Goal: Information Seeking & Learning: Learn about a topic

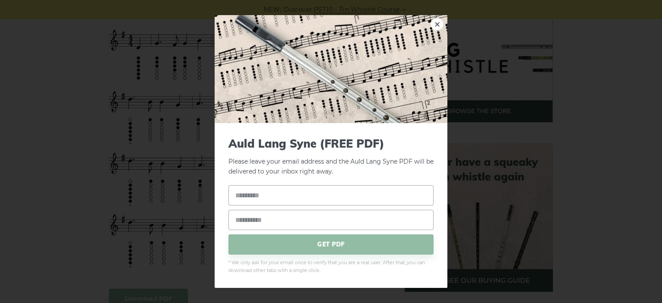
scroll to position [273, 0]
click at [94, 110] on div "× Auld Lang Syne (FREE PDF) Please leave your email address and the Auld Lang S…" at bounding box center [331, 151] width 662 height 303
click at [180, 116] on div "× Auld Lang Syne (FREE PDF) Please leave your email address and the Auld Lang S…" at bounding box center [331, 151] width 662 height 303
click at [437, 23] on link "×" at bounding box center [437, 24] width 13 height 13
click at [436, 20] on link "×" at bounding box center [437, 24] width 13 height 13
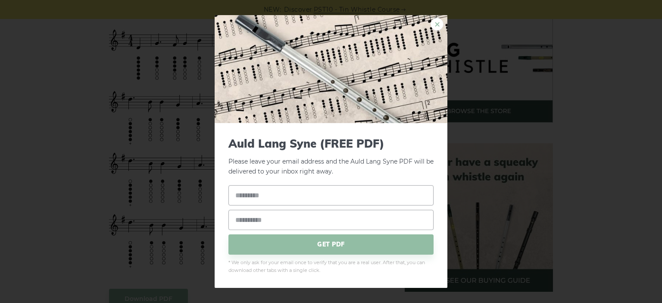
click at [438, 21] on link "×" at bounding box center [437, 24] width 13 height 13
drag, startPoint x: 250, startPoint y: 153, endPoint x: 331, endPoint y: 78, distance: 110.1
click at [285, 192] on input "text" at bounding box center [330, 195] width 205 height 20
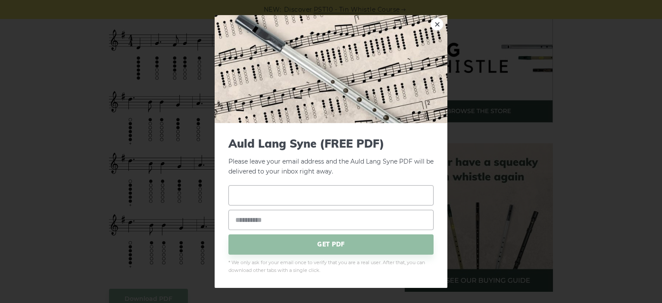
click at [285, 192] on input "text" at bounding box center [330, 195] width 205 height 20
click at [435, 16] on img at bounding box center [331, 69] width 233 height 108
click at [436, 22] on link "×" at bounding box center [437, 24] width 13 height 13
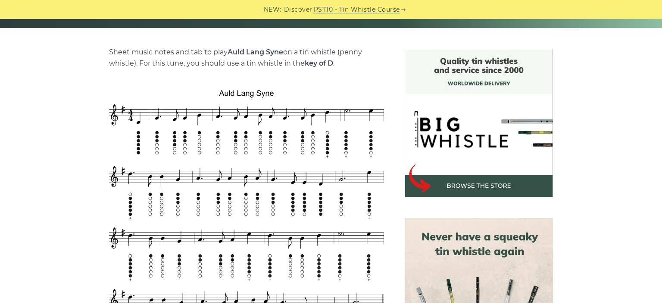
scroll to position [182, 0]
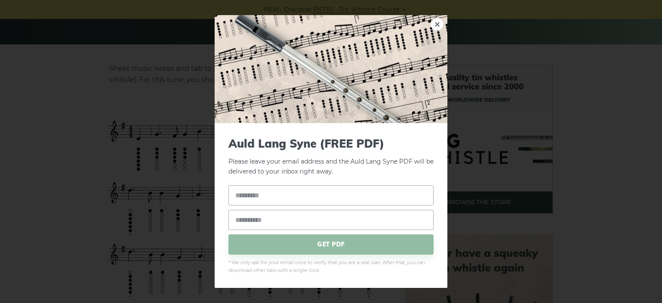
drag, startPoint x: 252, startPoint y: 159, endPoint x: 301, endPoint y: 130, distance: 57.4
click at [442, 23] on link "×" at bounding box center [437, 24] width 13 height 13
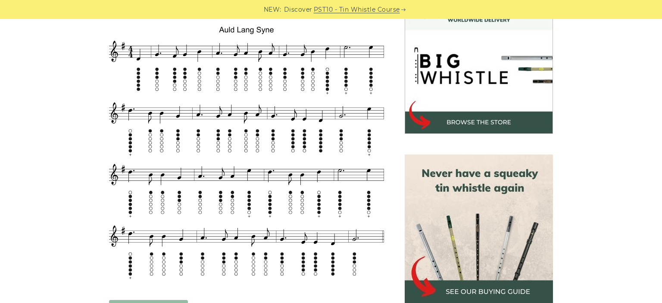
scroll to position [273, 0]
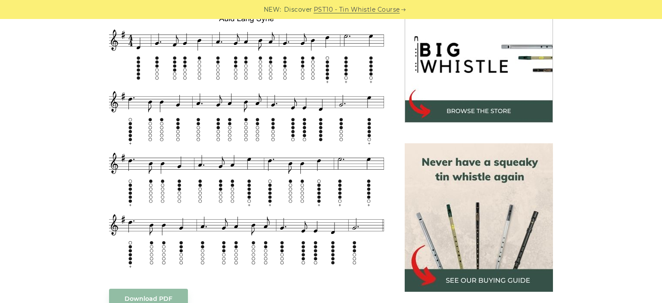
click at [630, 120] on div "Sheet music notes and tab to play [PERSON_NAME] [PERSON_NAME] Syne on a tin whi…" at bounding box center [331, 284] width 662 height 620
